Goal: Browse casually

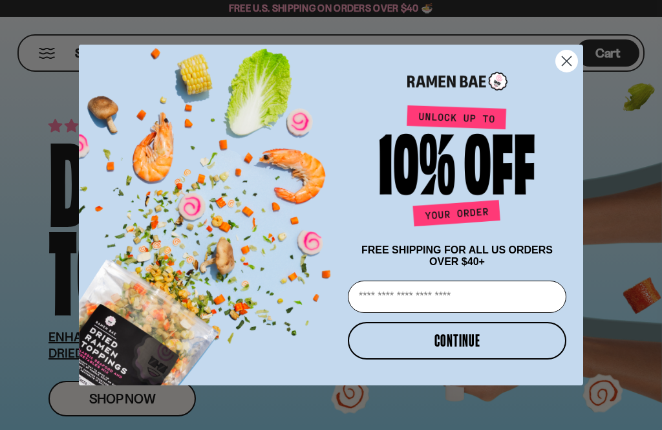
click at [571, 66] on circle "Close dialog" at bounding box center [566, 60] width 21 height 21
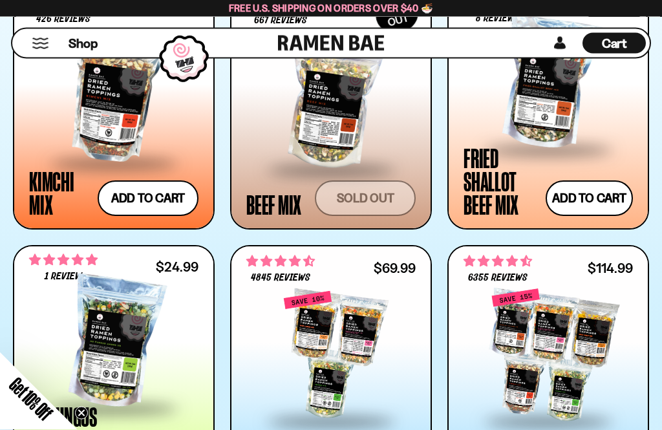
scroll to position [971, 0]
click at [488, 199] on div "Fried Shallot Beef Mix" at bounding box center [501, 181] width 76 height 70
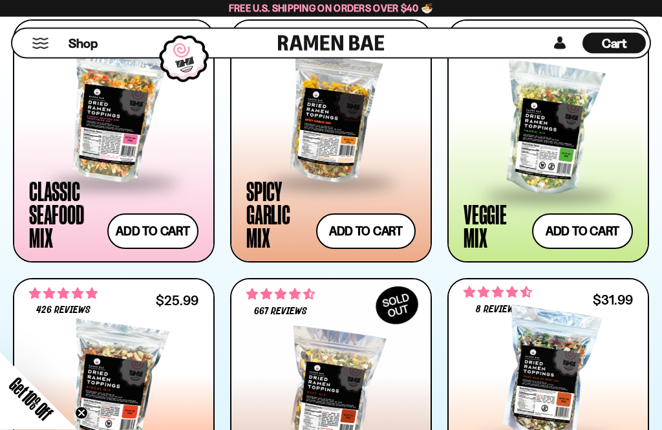
scroll to position [679, 0]
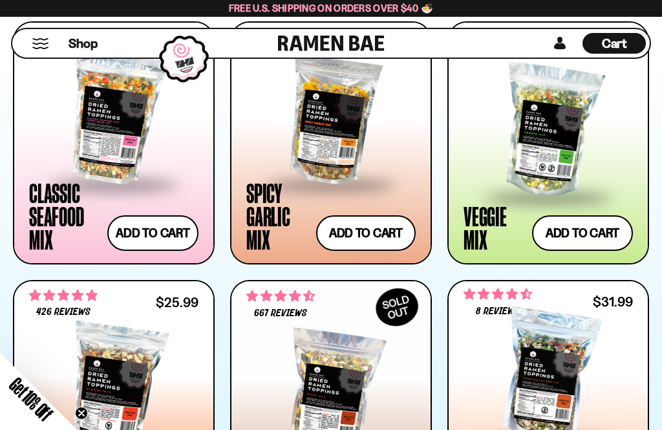
click at [266, 216] on div "Spicy Garlic Mix" at bounding box center [277, 216] width 63 height 70
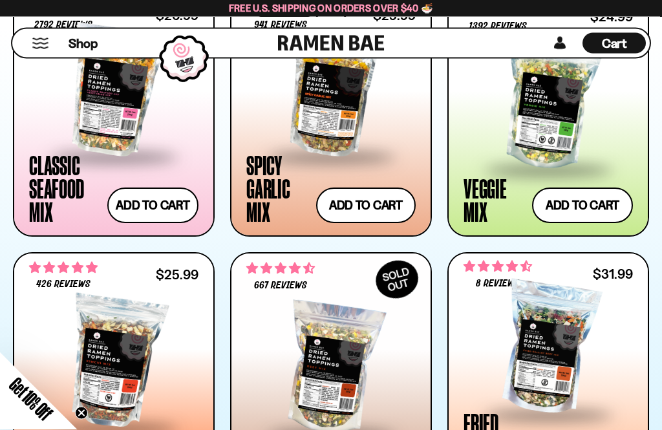
scroll to position [706, 0]
click at [46, 177] on span at bounding box center [114, 156] width 158 height 45
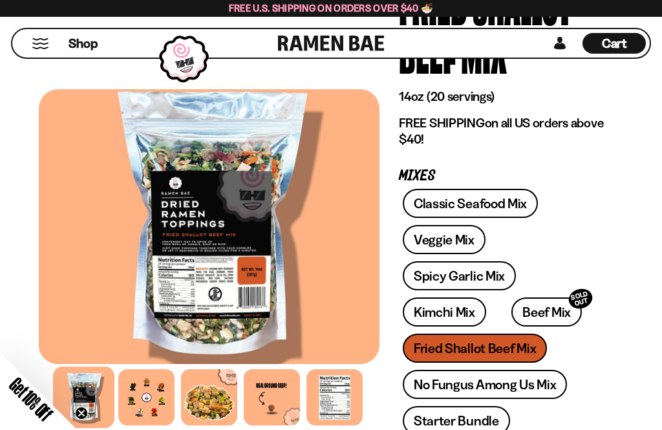
scroll to position [156, 0]
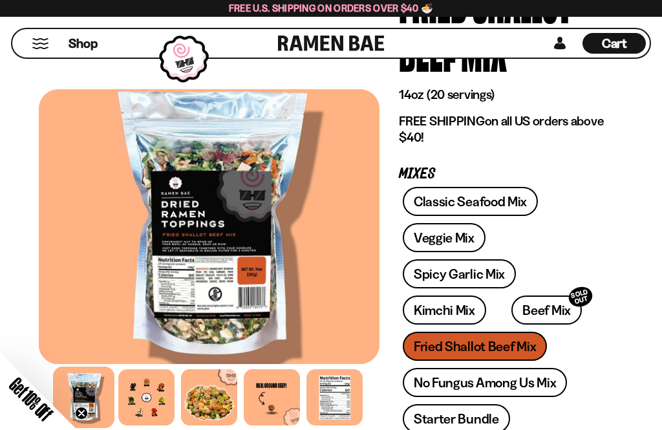
click at [335, 395] on div at bounding box center [334, 397] width 56 height 56
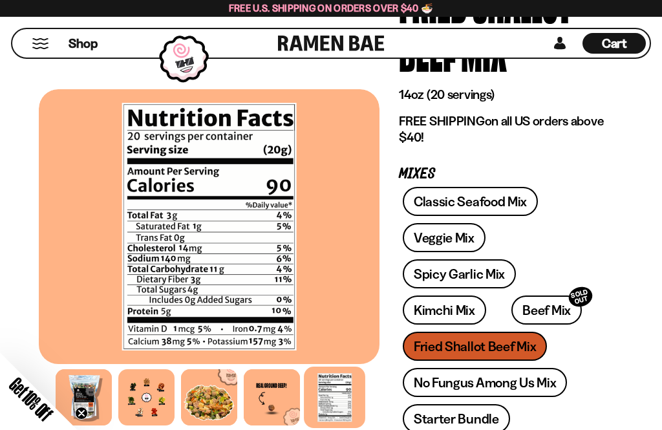
click at [92, 398] on div at bounding box center [84, 397] width 56 height 56
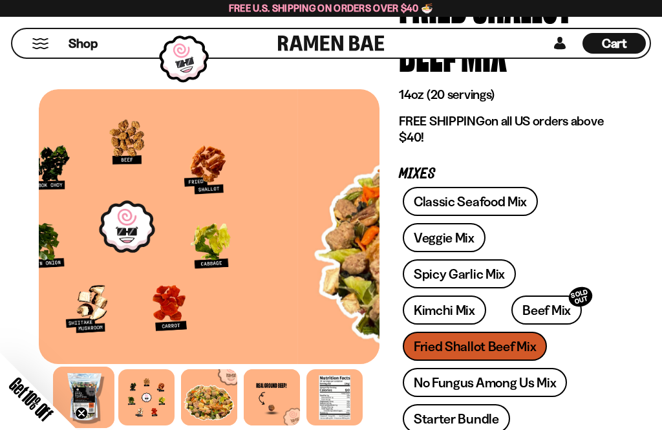
click at [202, 423] on div at bounding box center [209, 397] width 56 height 56
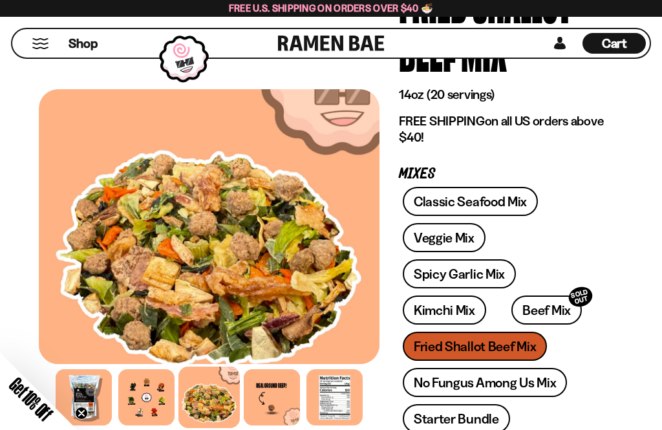
click at [91, 399] on div at bounding box center [84, 397] width 56 height 56
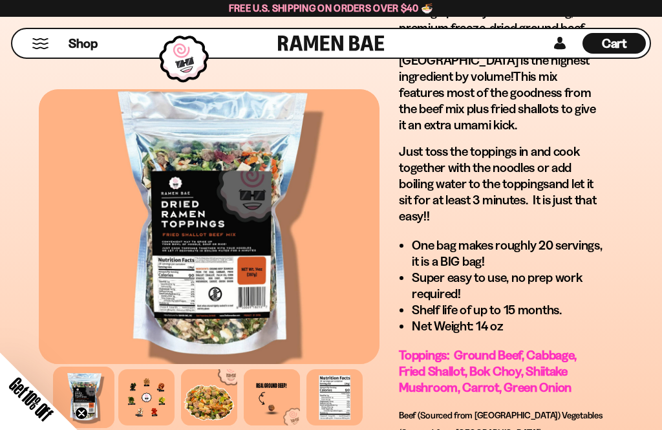
scroll to position [1244, 0]
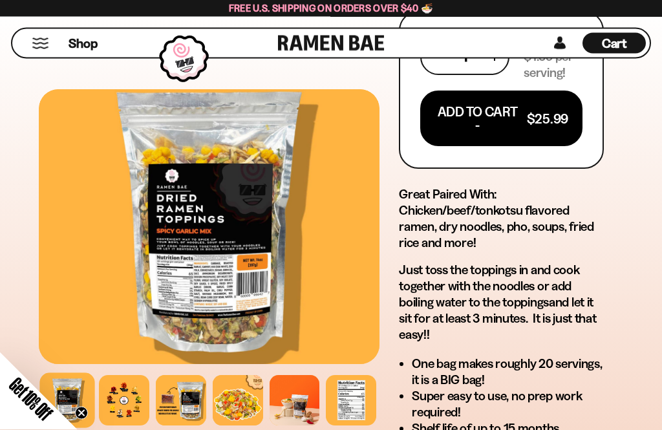
scroll to position [968, 0]
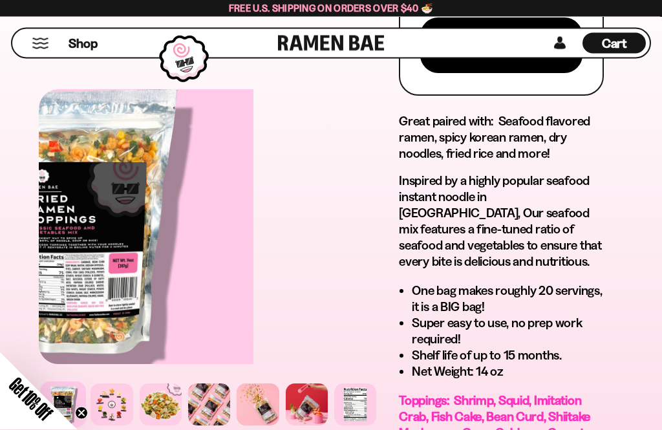
scroll to position [1020, 0]
